Goal: Check status

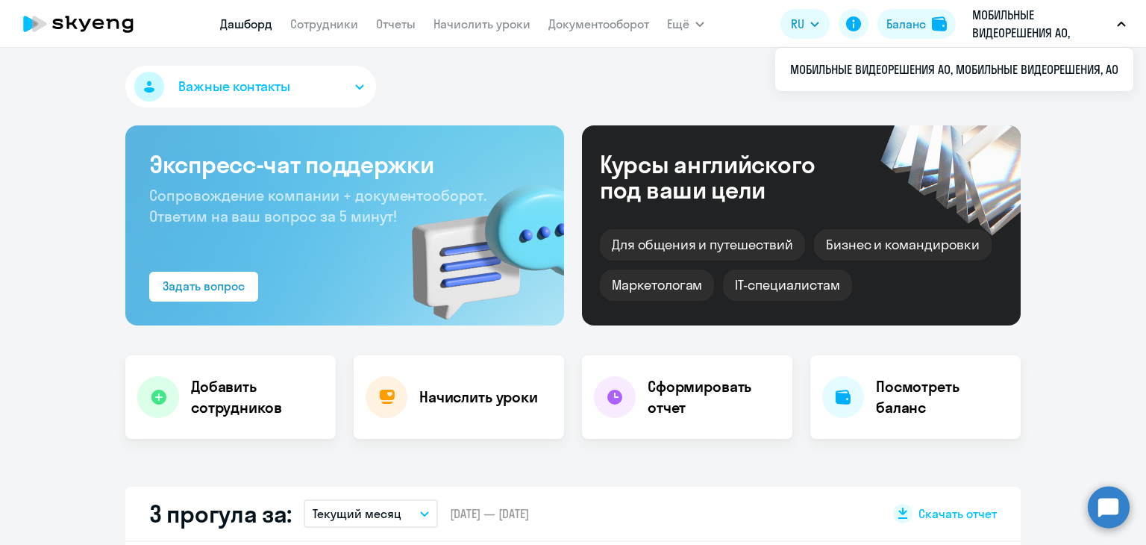
click at [1016, 9] on p "МОБИЛЬНЫЕ ВИДЕОРЕШЕНИЯ АО, МОБИЛЬНЫЕ ВИДЕОРЕШЕНИЯ, АО" at bounding box center [1041, 24] width 139 height 36
click at [1012, 29] on p "МОБИЛЬНЫЕ ВИДЕОРЕШЕНИЯ АО, МОБИЛЬНЫЕ ВИДЕОРЕШЕНИЯ, АО" at bounding box center [1041, 24] width 139 height 36
select select "30"
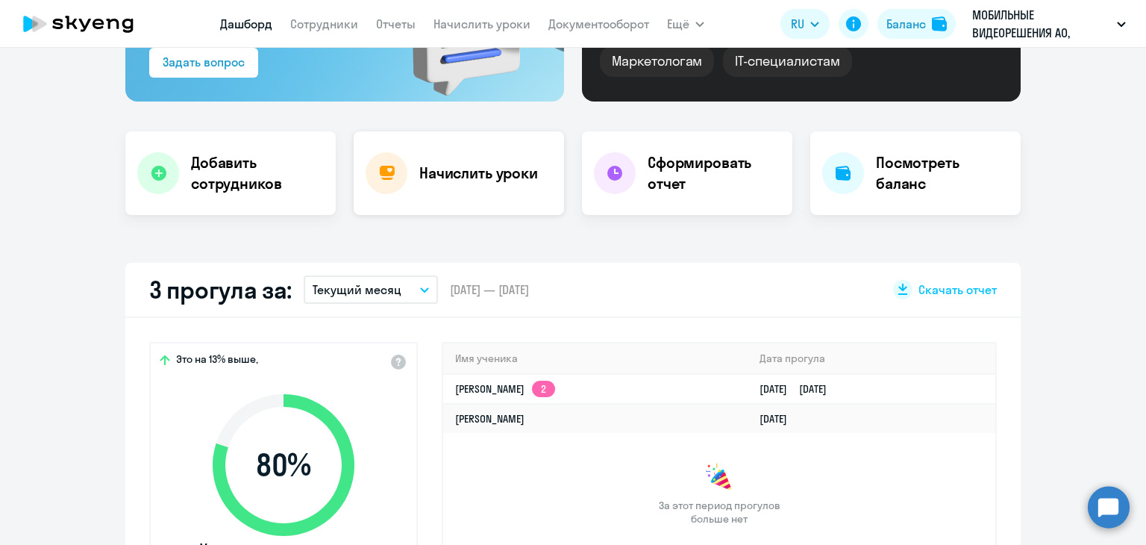
scroll to position [299, 0]
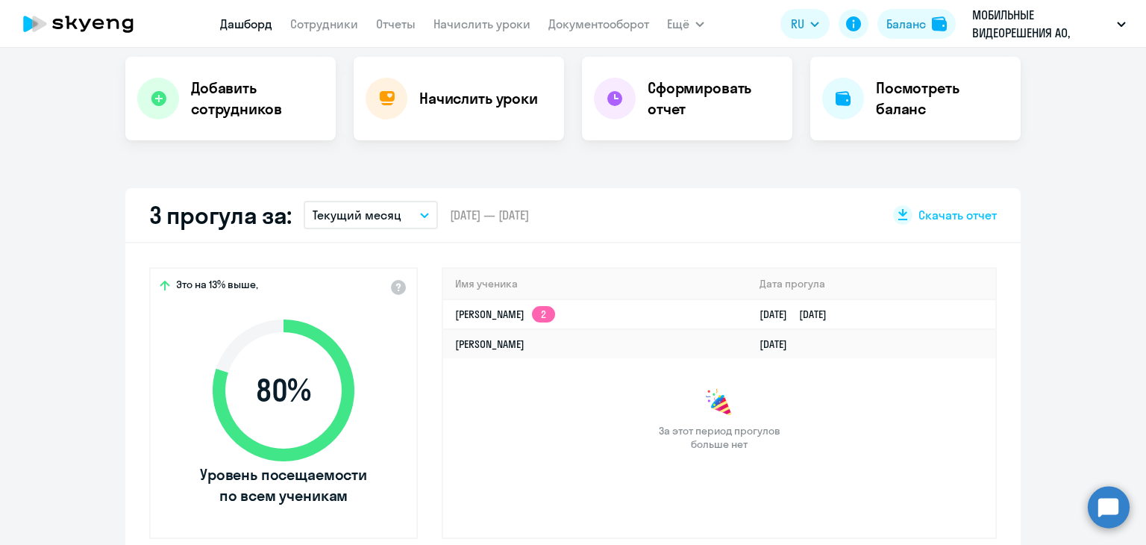
click at [344, 219] on p "Текущий месяц" at bounding box center [357, 215] width 89 height 18
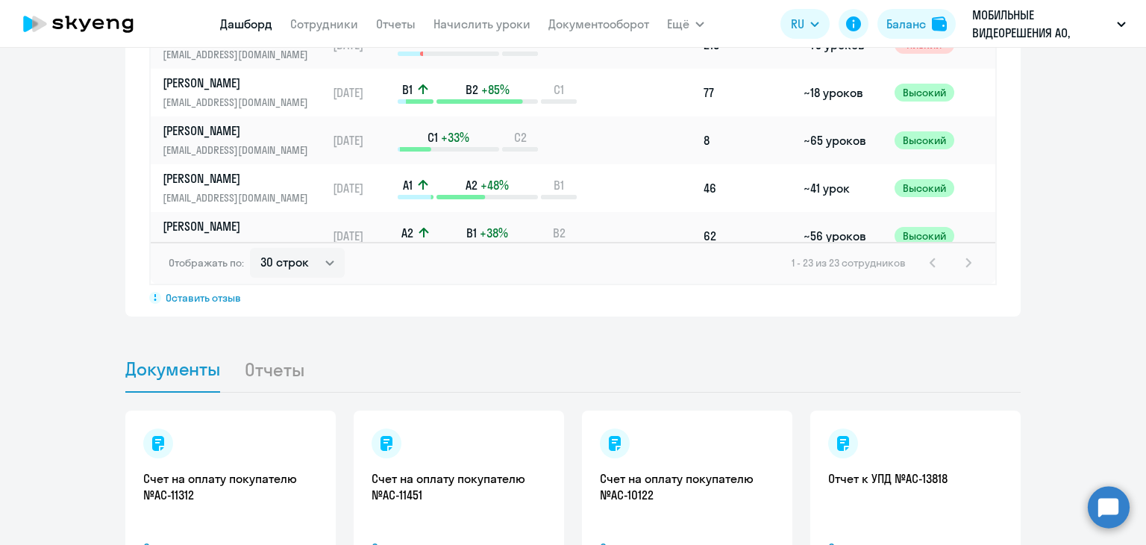
scroll to position [1305, 0]
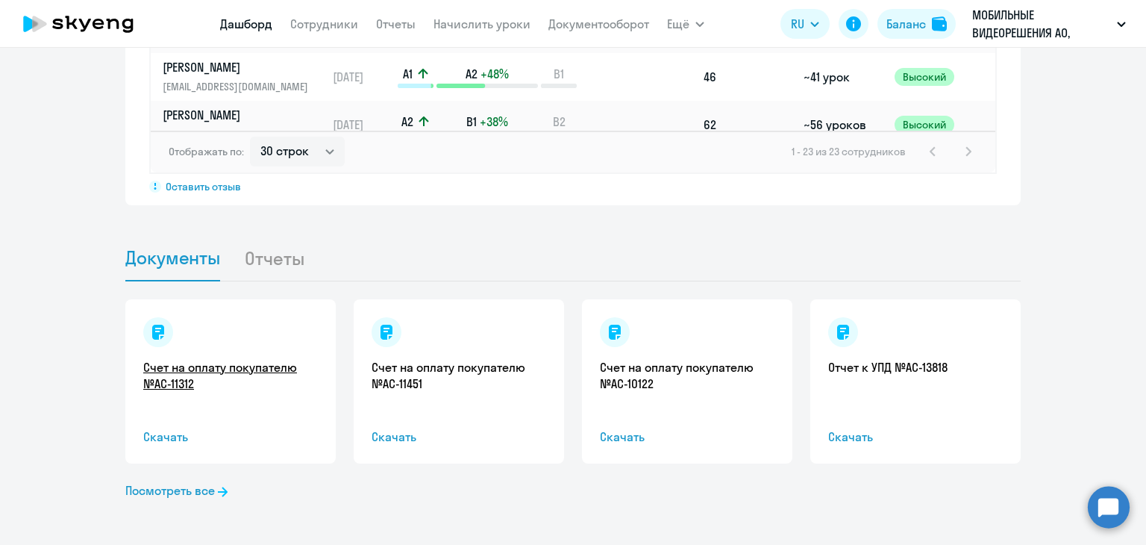
click at [227, 377] on link "Счет на оплату покупателю №AC-11312" at bounding box center [230, 375] width 175 height 33
click at [280, 250] on li "Отчеты" at bounding box center [286, 258] width 84 height 46
click at [275, 260] on li "Отчеты" at bounding box center [286, 258] width 84 height 46
click at [248, 272] on li "Отчеты" at bounding box center [286, 258] width 84 height 46
click at [257, 253] on li "Отчеты" at bounding box center [286, 258] width 84 height 46
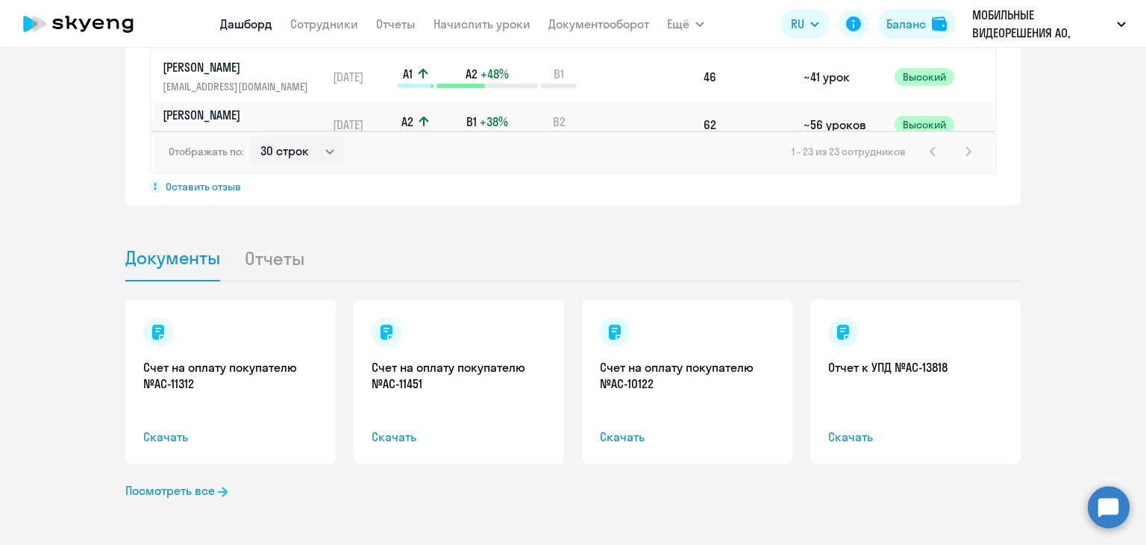
click at [247, 248] on li "Отчеты" at bounding box center [286, 258] width 84 height 46
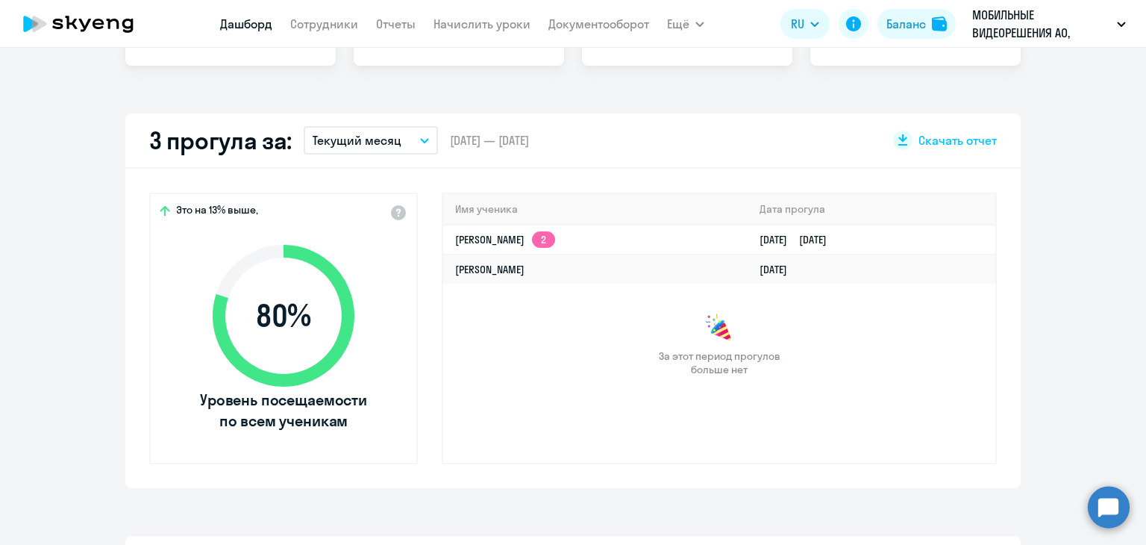
scroll to position [522, 0]
select select "30"
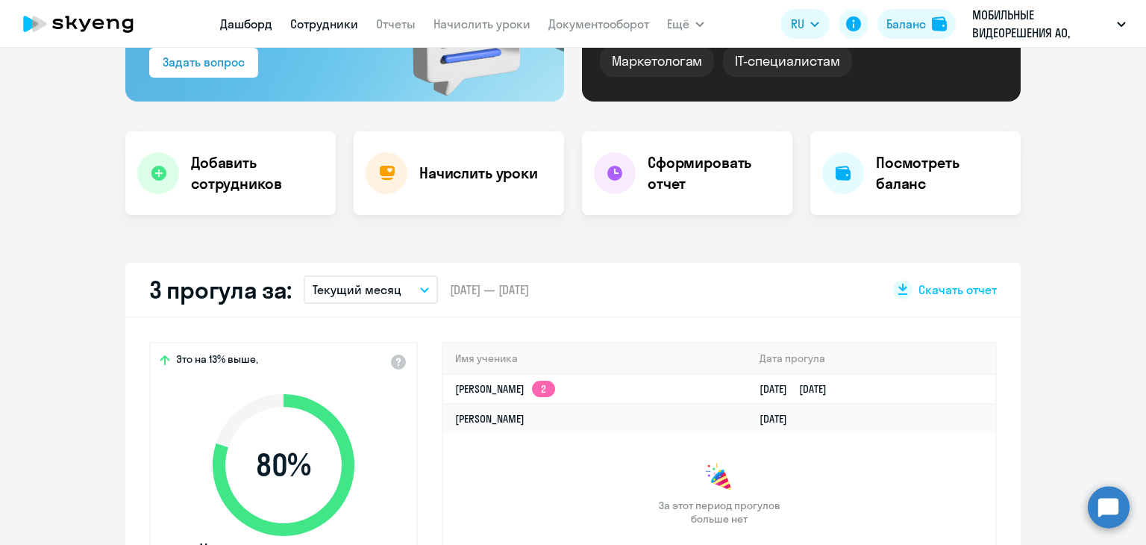
click at [335, 23] on link "Сотрудники" at bounding box center [324, 23] width 68 height 15
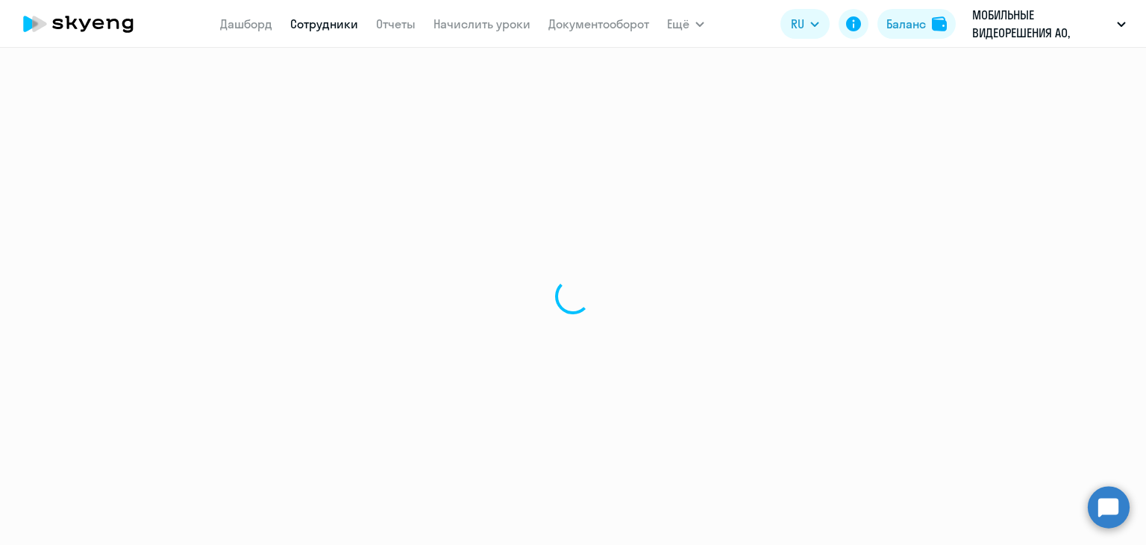
select select "30"
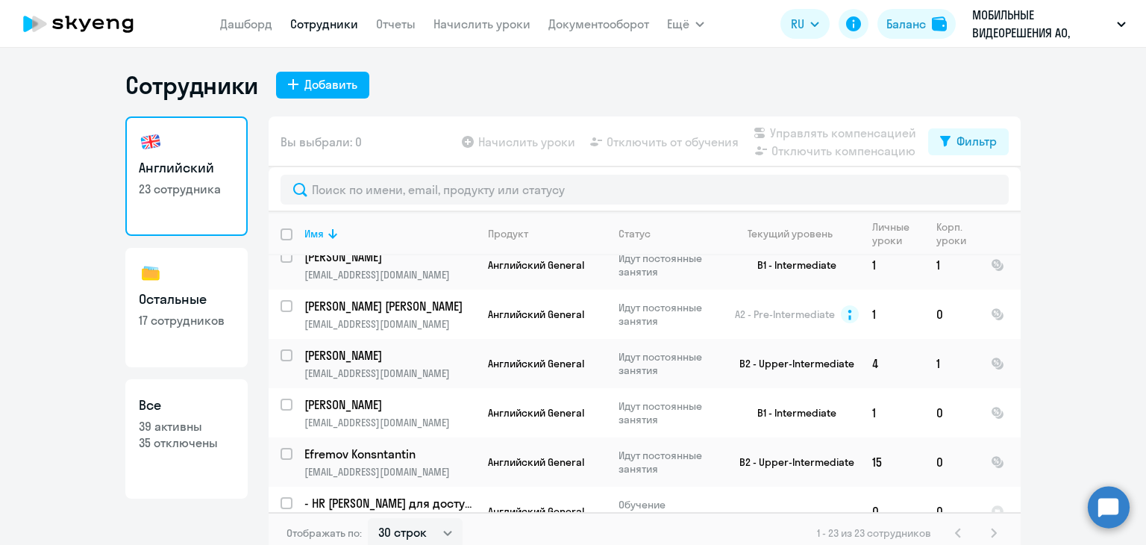
scroll to position [1003, 0]
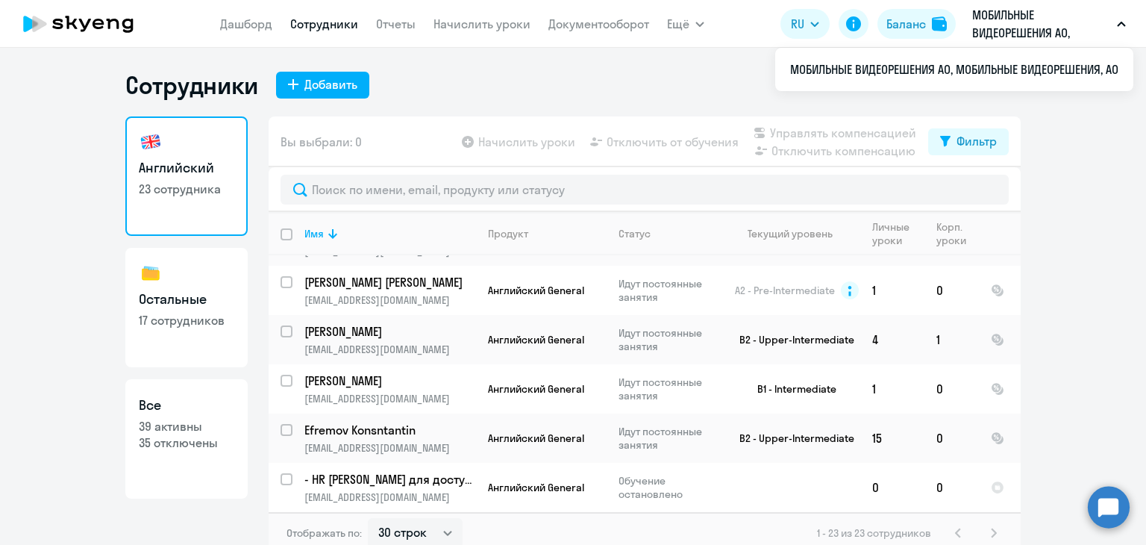
click at [1043, 10] on p "МОБИЛЬНЫЕ ВИДЕОРЕШЕНИЯ АО, МОБИЛЬНЫЕ ВИДЕОРЕШЕНИЯ, АО" at bounding box center [1041, 24] width 139 height 36
click at [1034, 23] on p "МОБИЛЬНЫЕ ВИДЕОРЕШЕНИЯ АО, МОБИЛЬНЫЕ ВИДЕОРЕШЕНИЯ, АО" at bounding box center [1041, 24] width 139 height 36
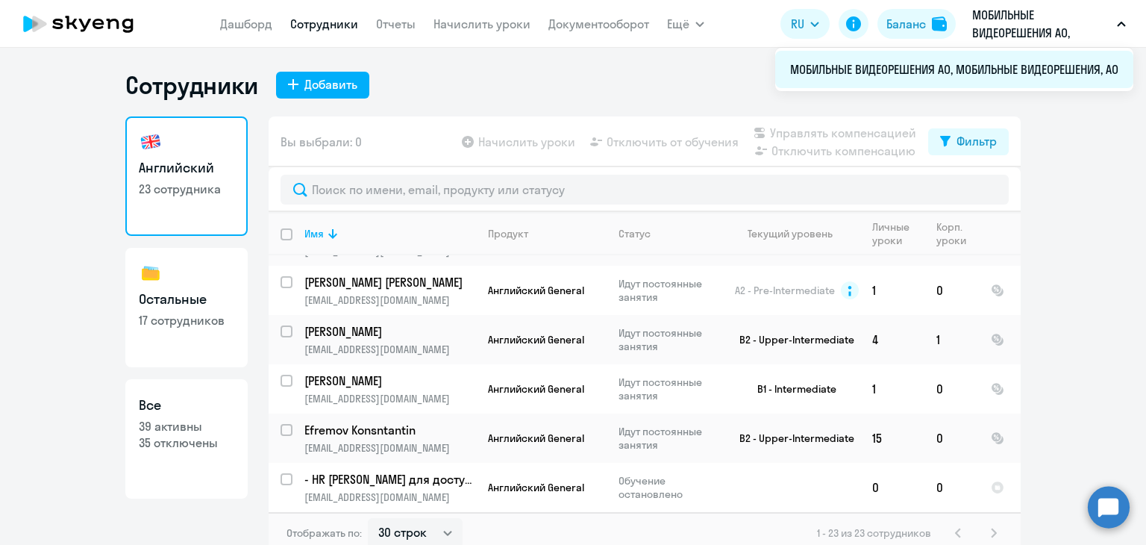
click at [995, 69] on li "МОБИЛЬНЫЕ ВИДЕОРЕШЕНИЯ АО, МОБИЛЬНЫЕ ВИДЕОРЕШЕНИЯ, АО" at bounding box center [954, 69] width 358 height 37
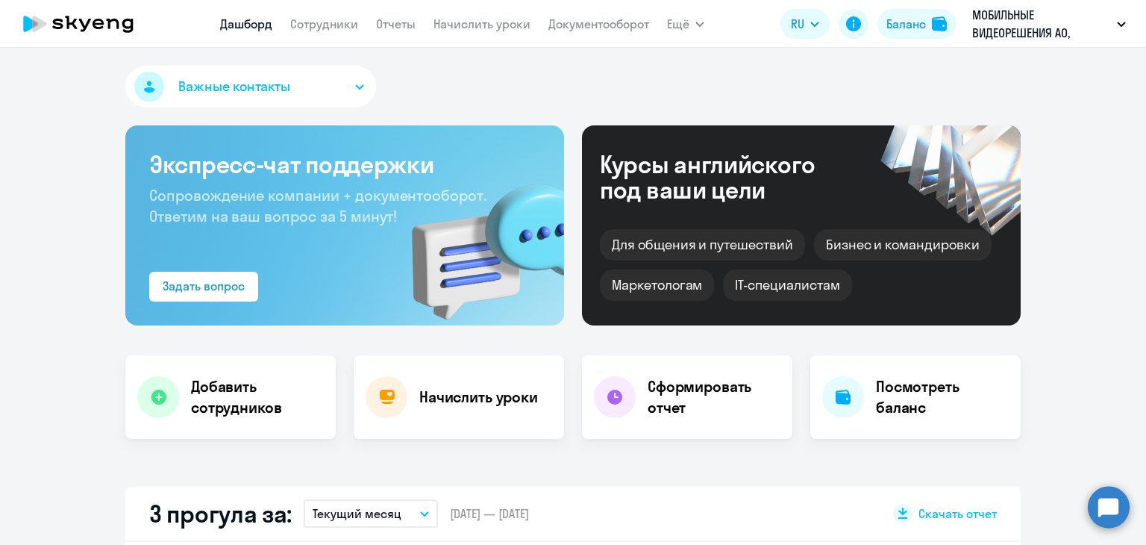
click at [318, 84] on button "Важные контакты" at bounding box center [250, 87] width 251 height 42
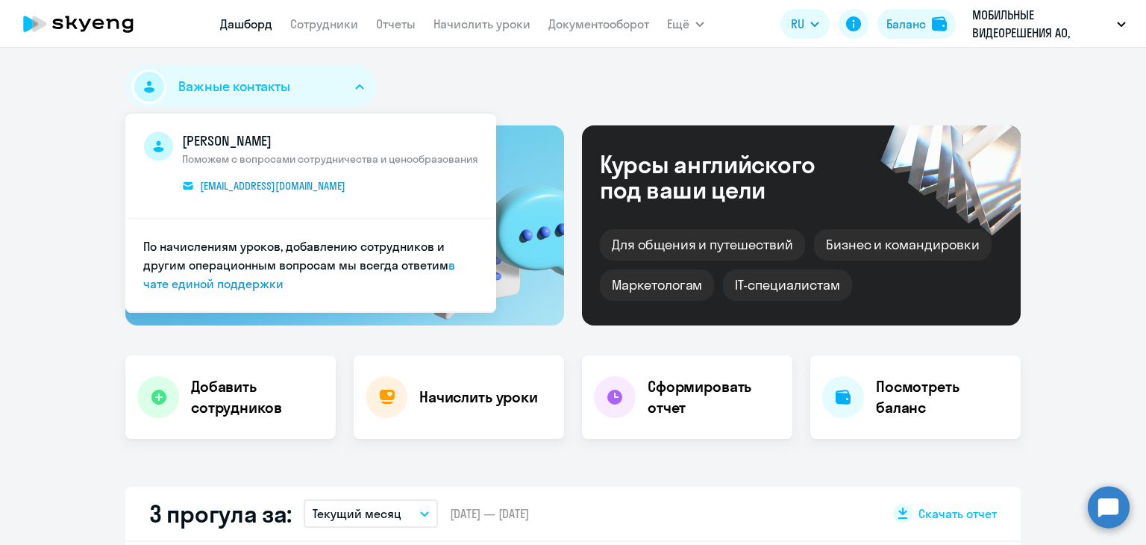
select select "30"
click at [448, 97] on div "Важные контакты Артём Занкевич Поможем с вопросами сотрудничества и ценообразов…" at bounding box center [573, 90] width 896 height 48
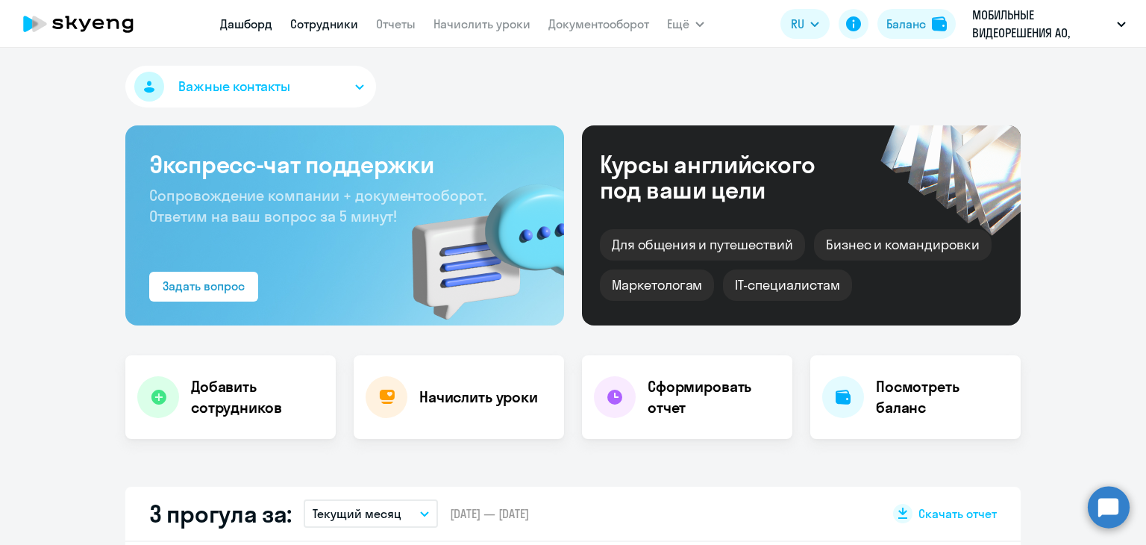
click at [322, 23] on link "Сотрудники" at bounding box center [324, 23] width 68 height 15
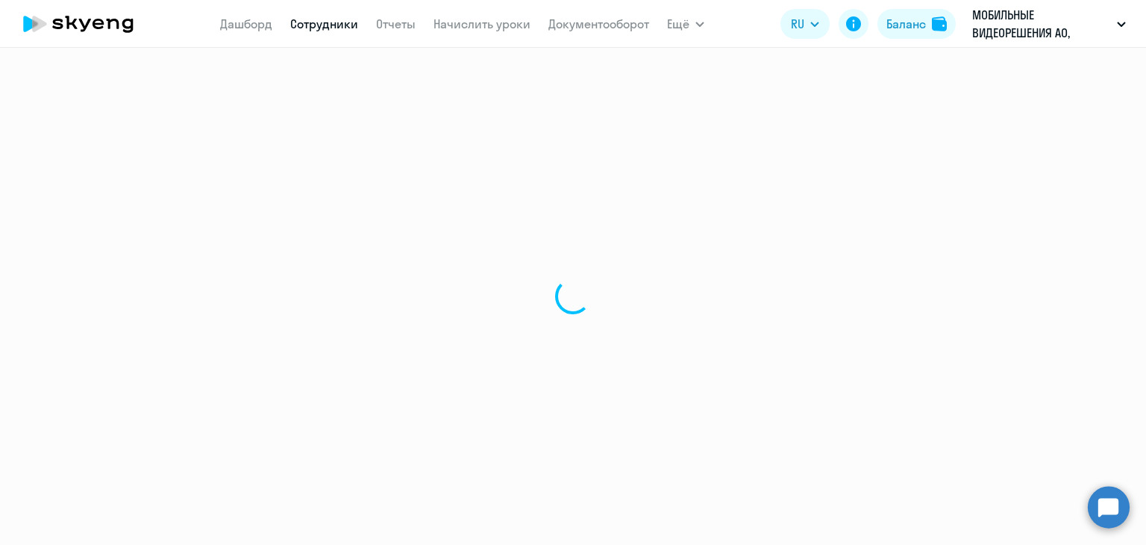
select select "30"
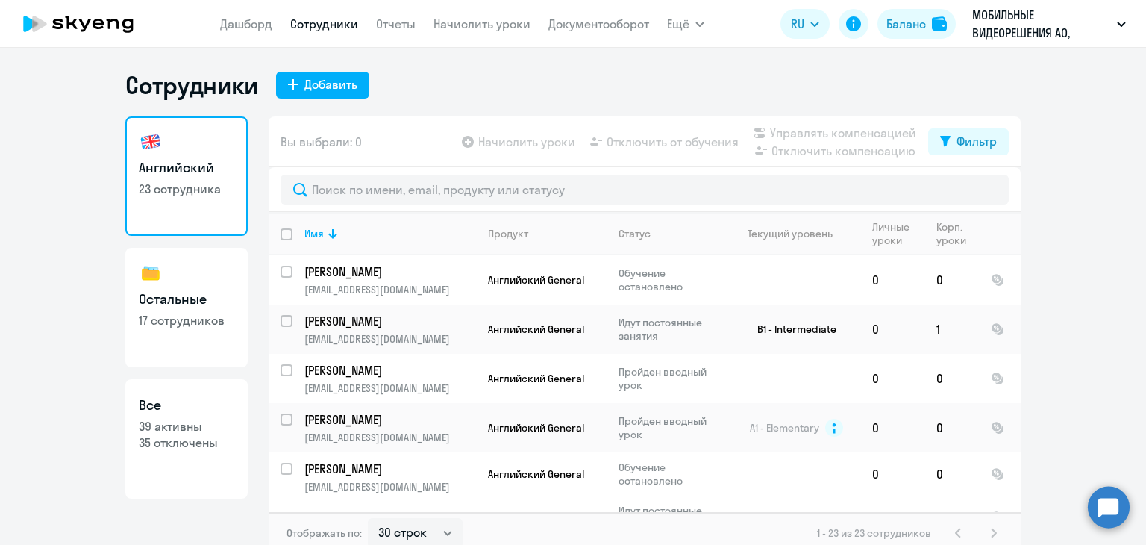
click at [110, 25] on icon at bounding box center [78, 23] width 131 height 37
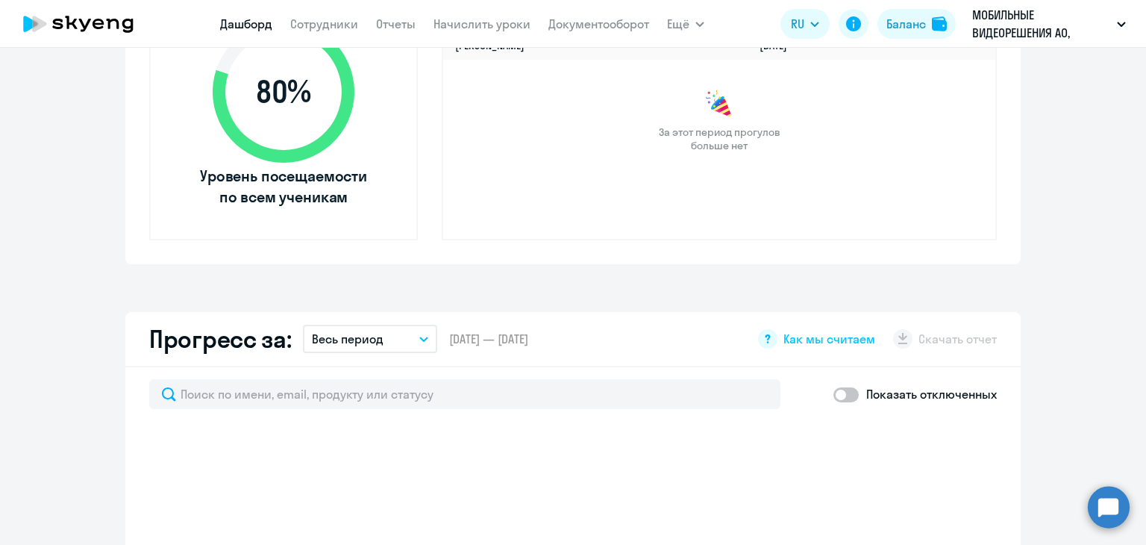
select select "30"
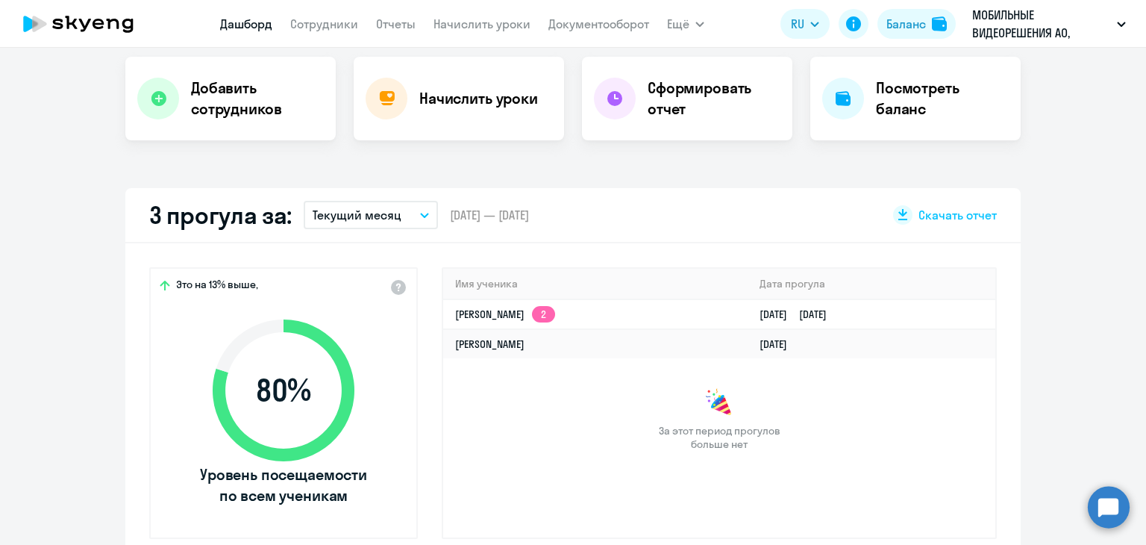
scroll to position [224, 0]
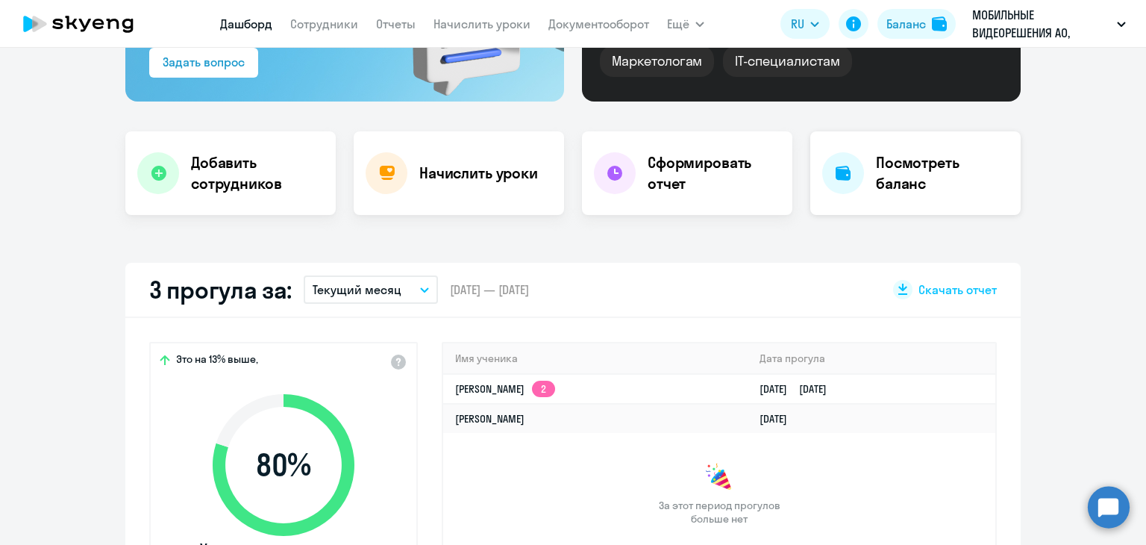
click at [896, 179] on h4 "Посмотреть баланс" at bounding box center [942, 173] width 133 height 42
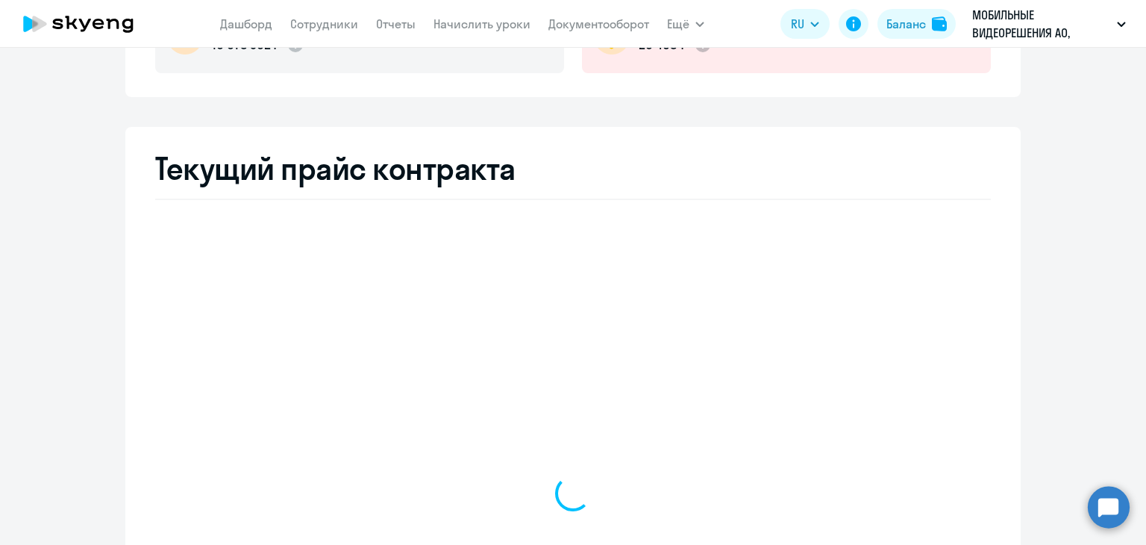
select select "english_adult_not_native_speaker"
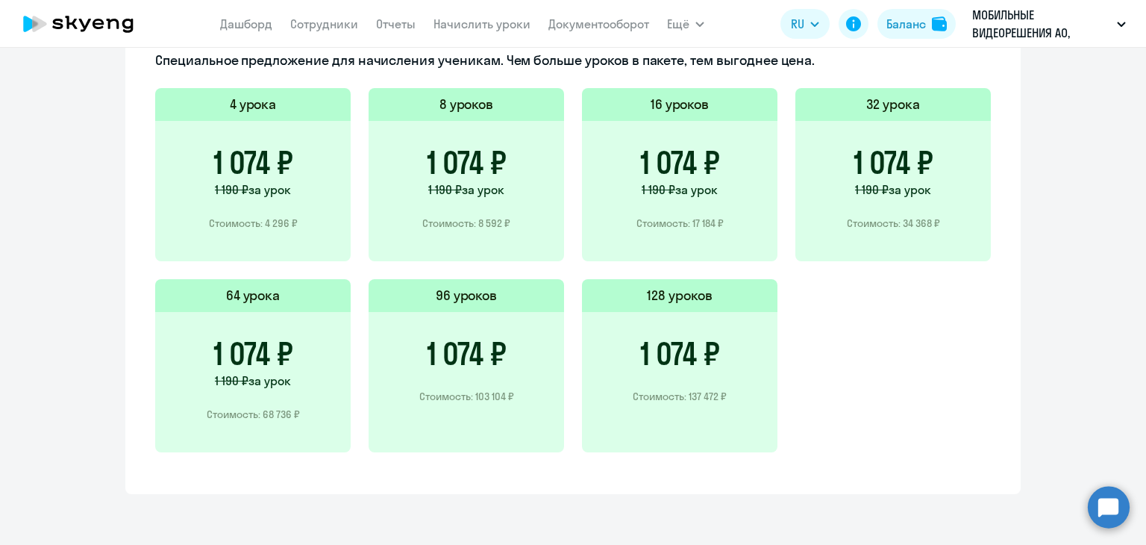
scroll to position [494, 0]
